Goal: Entertainment & Leisure: Consume media (video, audio)

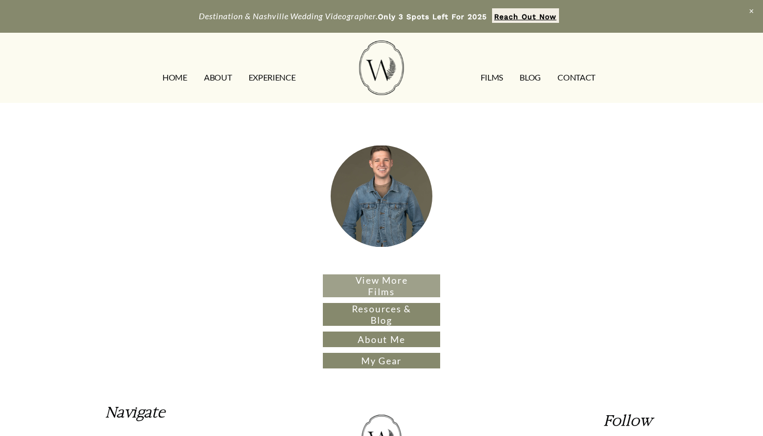
click at [334, 288] on link "View More Films" at bounding box center [381, 285] width 117 height 23
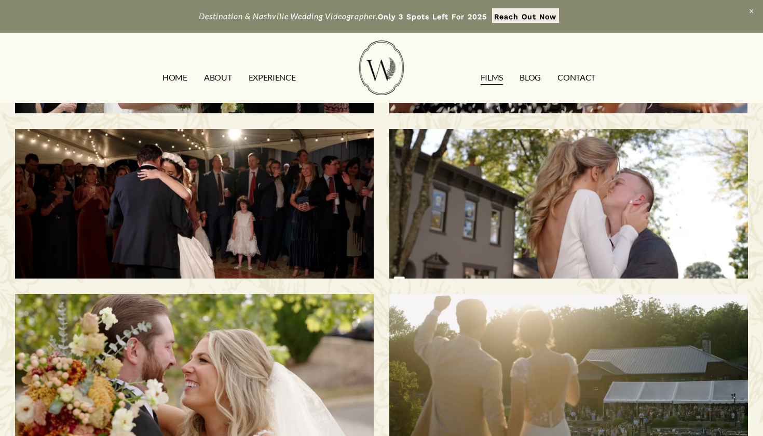
scroll to position [165, 0]
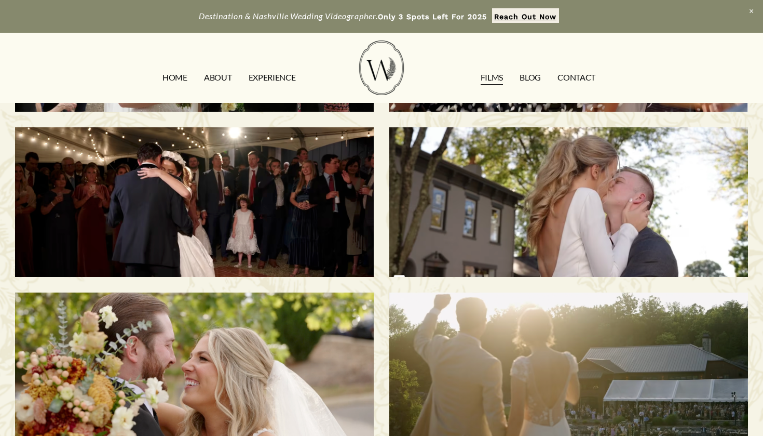
click at [546, 225] on div "Bailee & Matthew | Milton, KY" at bounding box center [568, 202] width 359 height 150
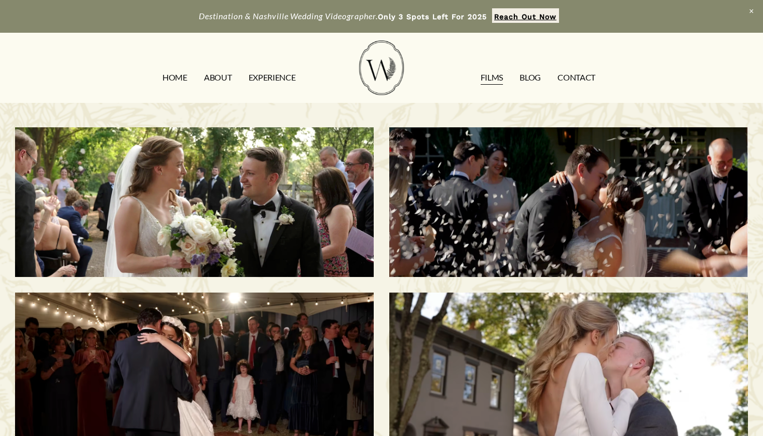
scroll to position [0, 0]
click at [571, 230] on div "Savannah & Tommy | Nashville, TN" at bounding box center [568, 202] width 359 height 150
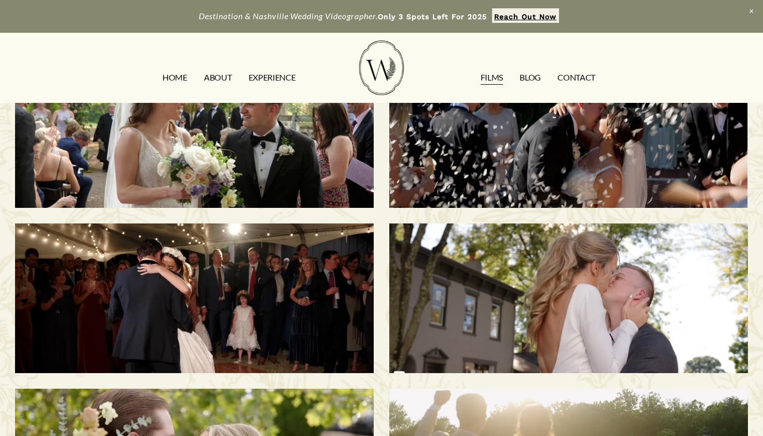
scroll to position [76, 0]
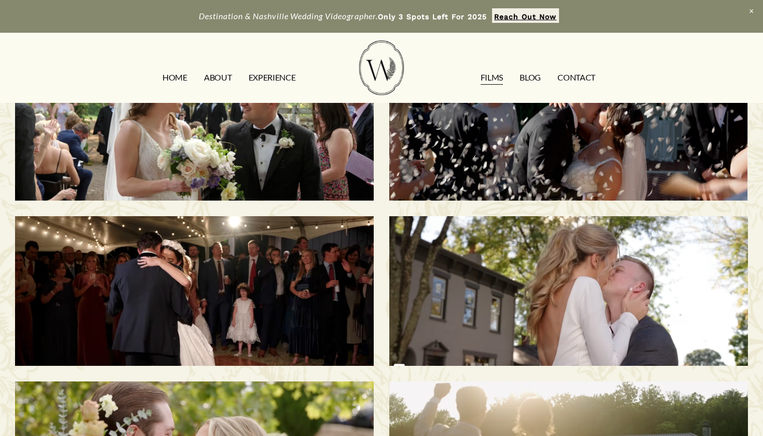
click at [212, 298] on h3 "Montgomery & Tanner | West Point, MS" at bounding box center [195, 291] width 308 height 124
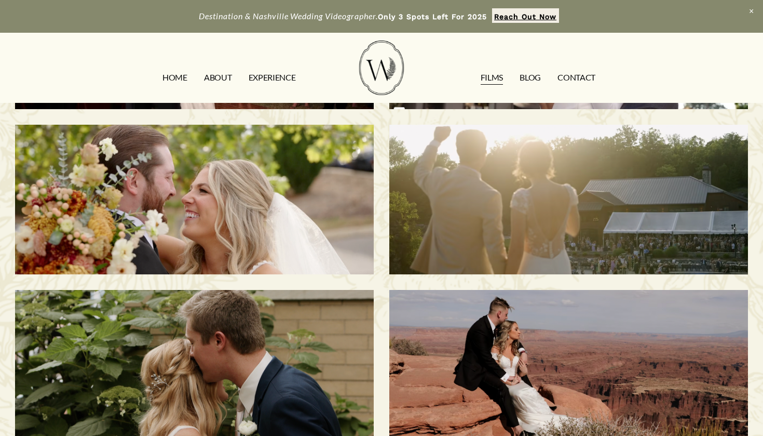
scroll to position [338, 0]
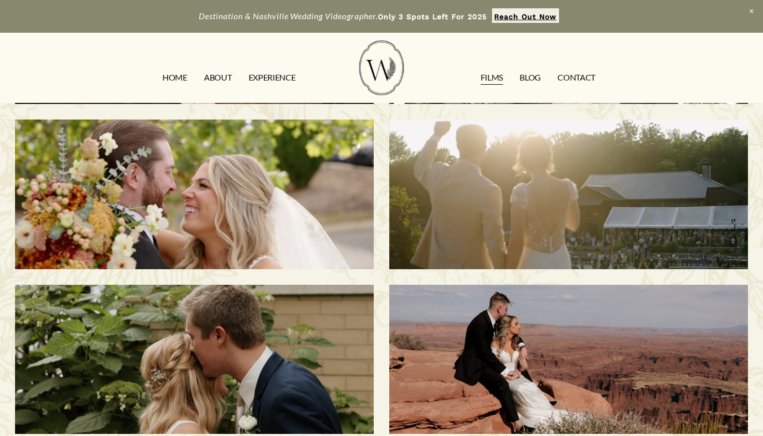
click at [245, 224] on div "Melissa & Taylor | Nashville, TN" at bounding box center [194, 194] width 359 height 150
click at [428, 159] on div "Dean & Sani | Franklin, TN" at bounding box center [568, 194] width 359 height 150
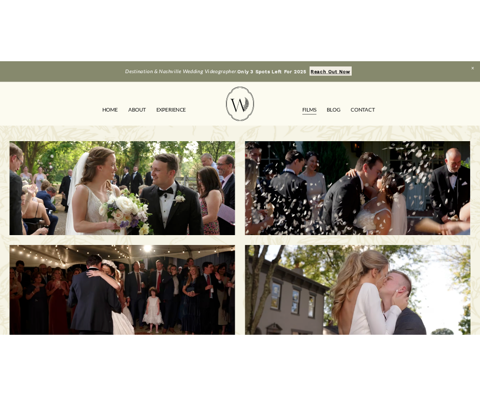
scroll to position [0, 0]
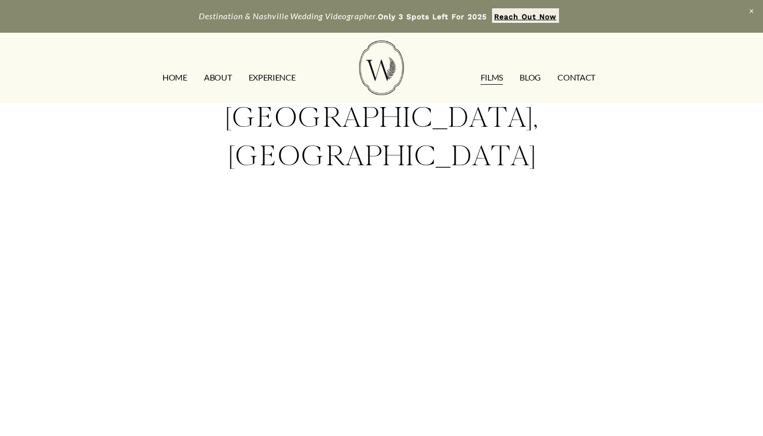
scroll to position [72, 0]
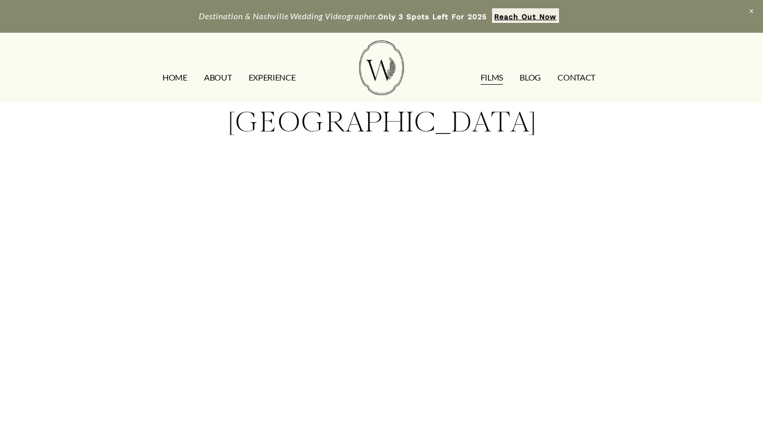
scroll to position [102, 0]
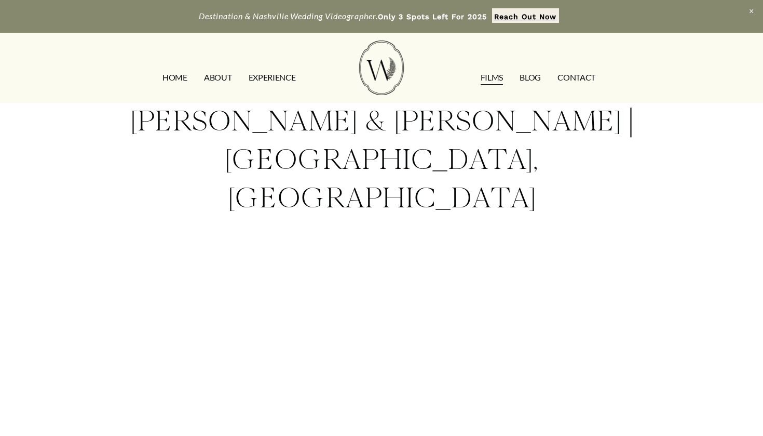
scroll to position [26, 0]
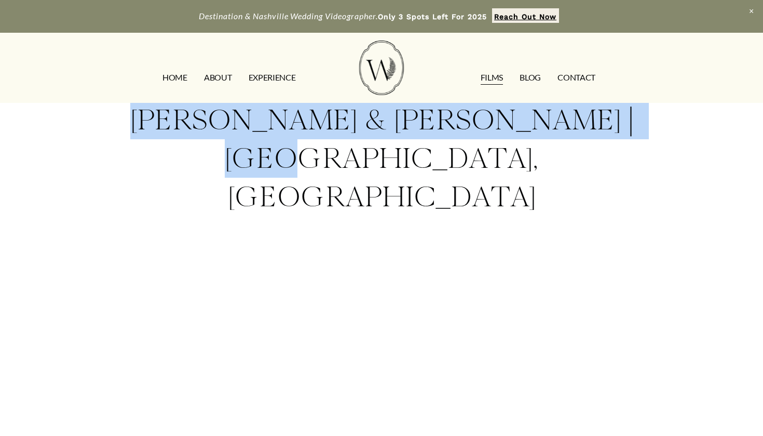
drag, startPoint x: 118, startPoint y: 124, endPoint x: 409, endPoint y: 143, distance: 290.9
click at [409, 143] on div "[PERSON_NAME] & [PERSON_NAME] | [GEOGRAPHIC_DATA], [GEOGRAPHIC_DATA]" at bounding box center [382, 163] width 604 height 124
copy h2 "[PERSON_NAME] & [PERSON_NAME] | [GEOGRAPHIC_DATA], [GEOGRAPHIC_DATA]"
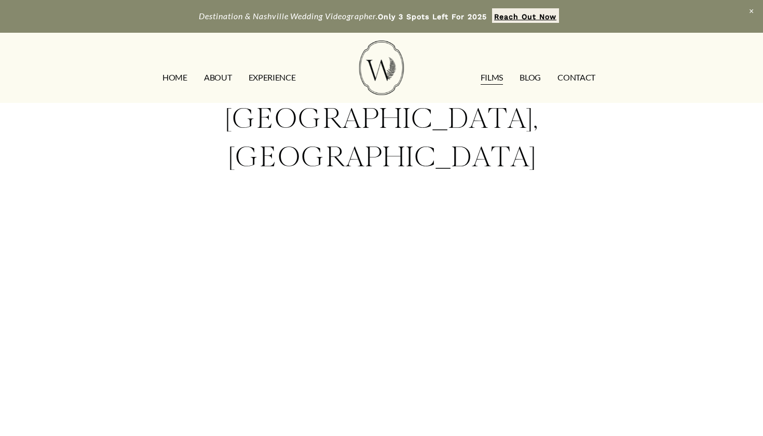
scroll to position [111, 0]
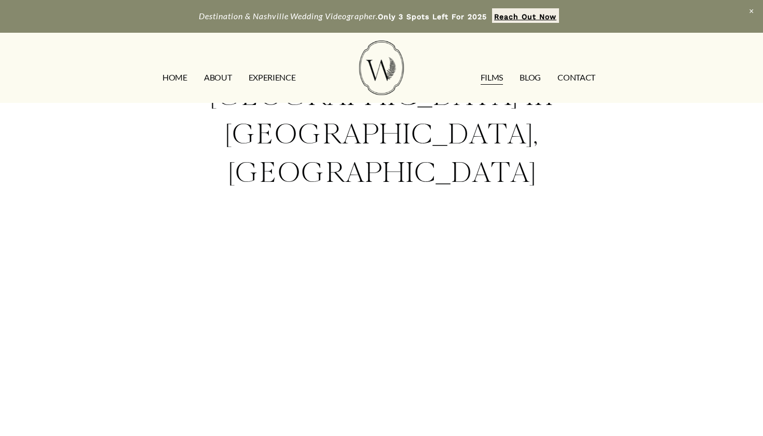
scroll to position [89, 0]
